Goal: Task Accomplishment & Management: Use online tool/utility

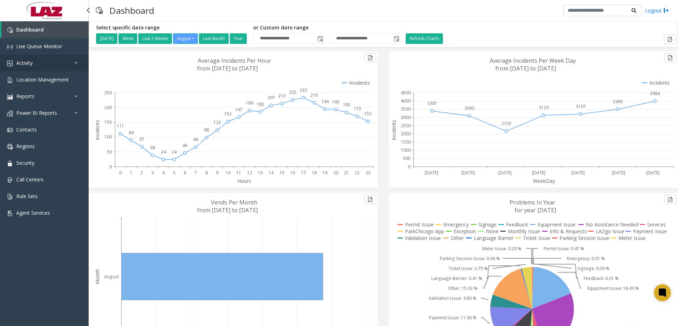
click at [40, 61] on link "Activity" at bounding box center [44, 63] width 89 height 17
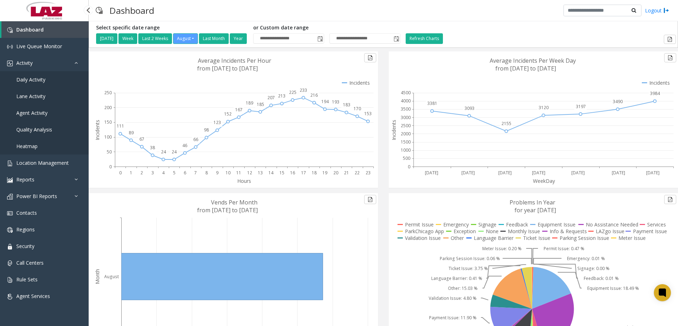
click at [37, 82] on span "Daily Activity" at bounding box center [30, 79] width 29 height 7
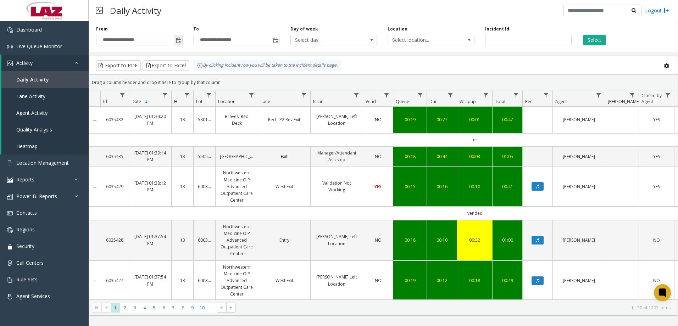
click at [178, 42] on span "Toggle popup" at bounding box center [179, 41] width 6 height 6
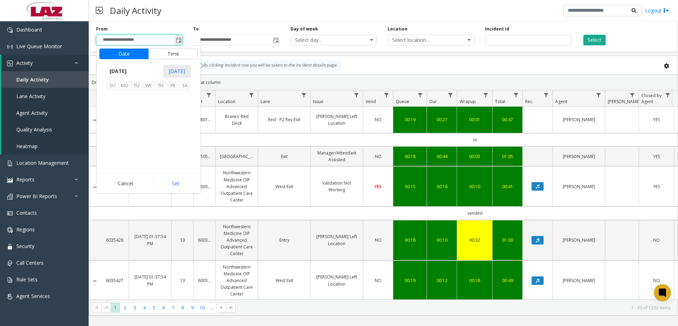
scroll to position [127263, 0]
click at [128, 68] on span "[DATE]" at bounding box center [117, 71] width 23 height 11
click at [144, 101] on span "[DATE]" at bounding box center [148, 103] width 17 height 17
click at [138, 98] on span "1" at bounding box center [137, 97] width 12 height 12
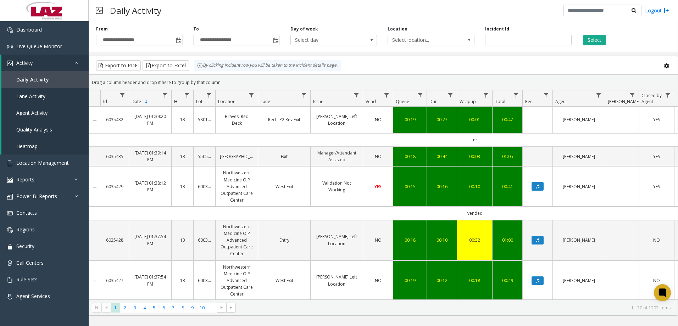
click at [177, 194] on td "13" at bounding box center [182, 186] width 22 height 40
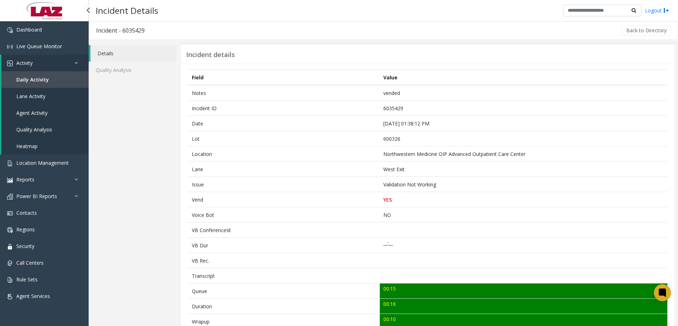
click at [27, 76] on link "Daily Activity" at bounding box center [44, 79] width 87 height 17
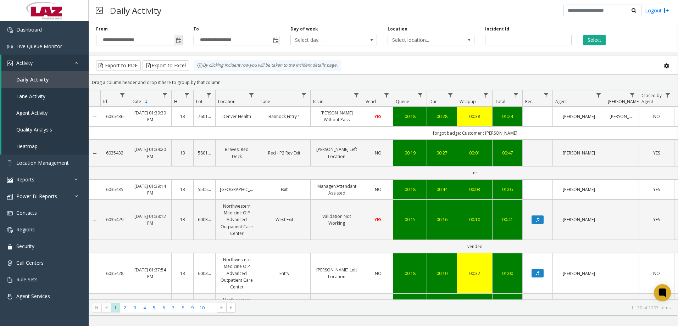
click at [179, 40] on span "Toggle popup" at bounding box center [179, 41] width 6 height 6
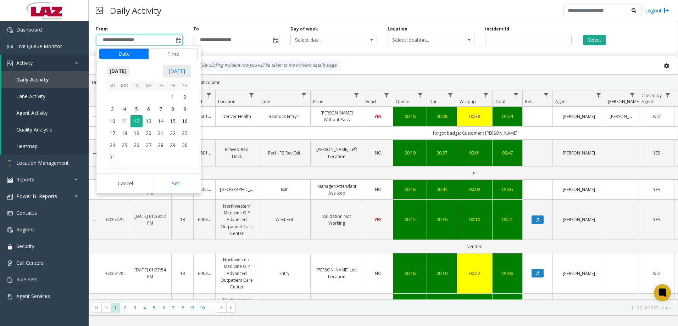
click at [127, 70] on span "[DATE]" at bounding box center [117, 71] width 23 height 11
click at [151, 105] on span "[DATE]" at bounding box center [148, 103] width 17 height 17
click at [138, 98] on span "1" at bounding box center [137, 97] width 12 height 12
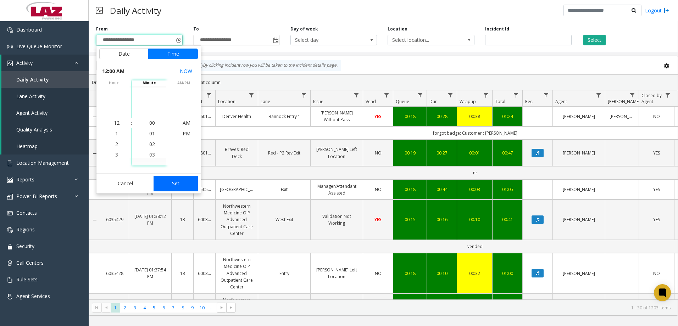
click at [163, 187] on button "Set" at bounding box center [176, 184] width 45 height 16
type input "**********"
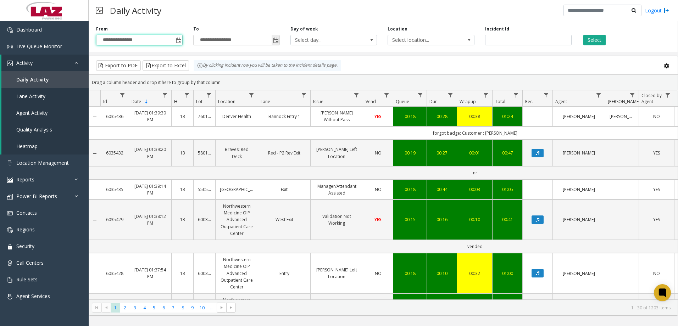
click at [276, 42] on span "Toggle popup" at bounding box center [276, 41] width 6 height 6
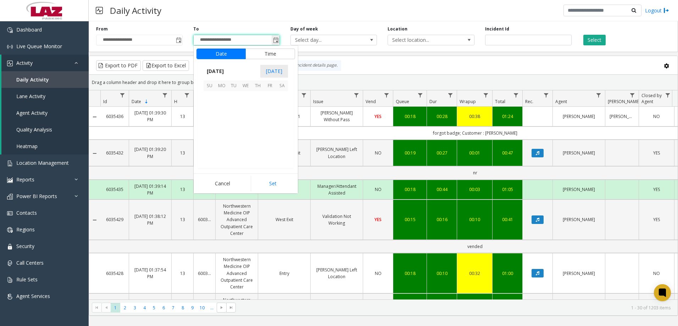
scroll to position [11, 0]
click at [227, 72] on span "[DATE]" at bounding box center [215, 71] width 23 height 11
click at [238, 103] on span "[DATE]" at bounding box center [245, 103] width 17 height 17
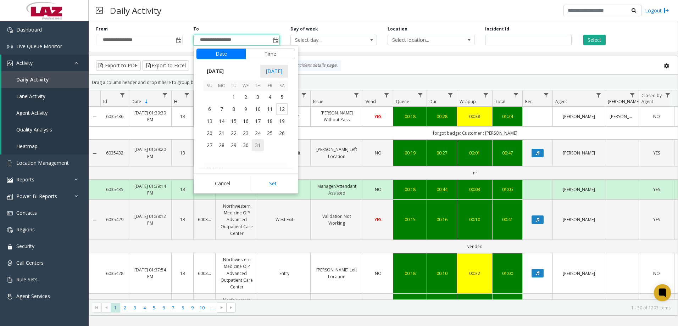
click at [254, 145] on span "31" at bounding box center [258, 145] width 12 height 12
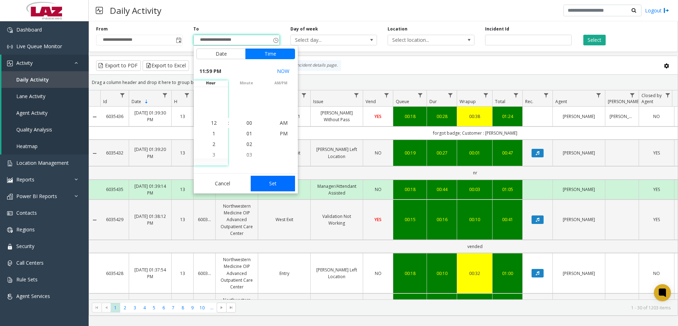
scroll to position [11, 0]
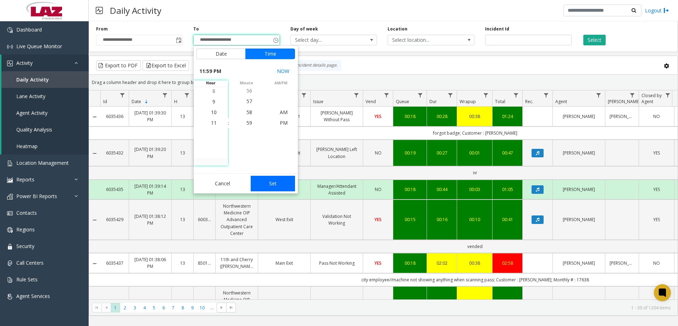
click at [279, 184] on button "Set" at bounding box center [273, 184] width 45 height 16
type input "**********"
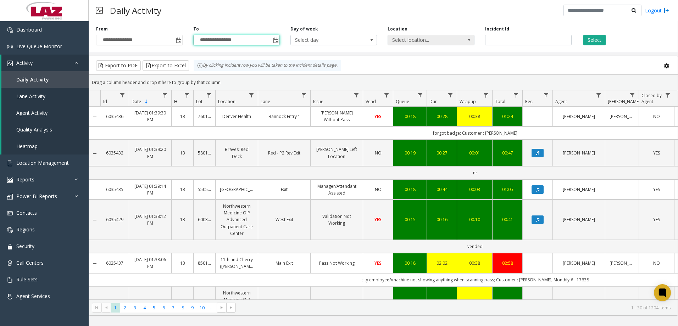
click at [398, 39] on span "Select location..." at bounding box center [422, 40] width 69 height 10
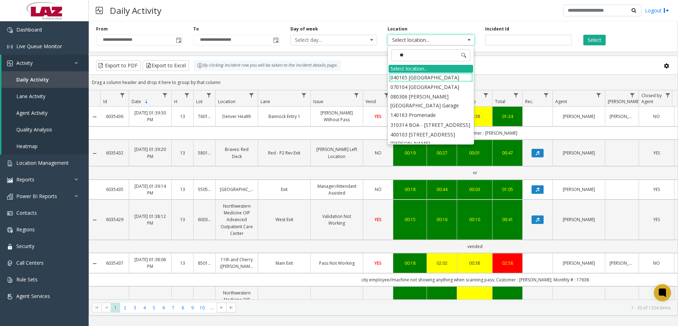
type input "***"
click at [425, 120] on li "640455 [GEOGRAPHIC_DATA]" at bounding box center [431, 125] width 84 height 10
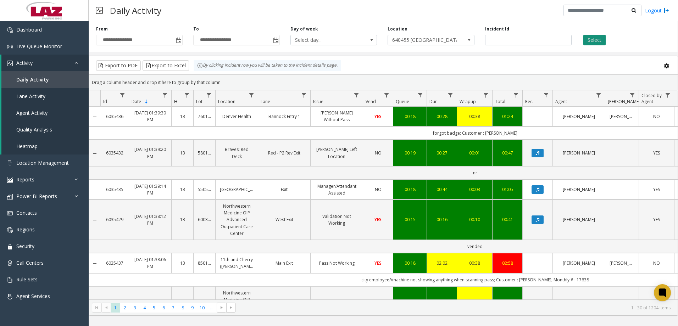
click at [594, 38] on button "Select" at bounding box center [595, 40] width 22 height 11
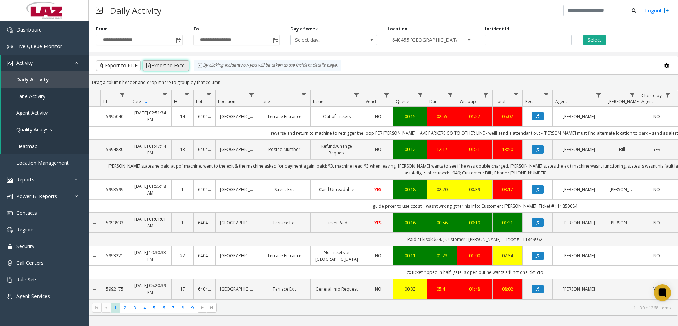
click at [184, 66] on button "Export to Excel" at bounding box center [166, 65] width 46 height 11
